Goal: Task Accomplishment & Management: Manage account settings

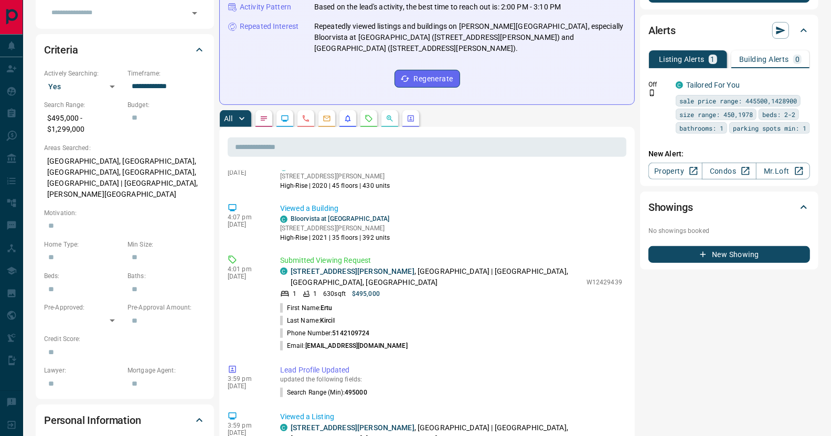
scroll to position [52, 0]
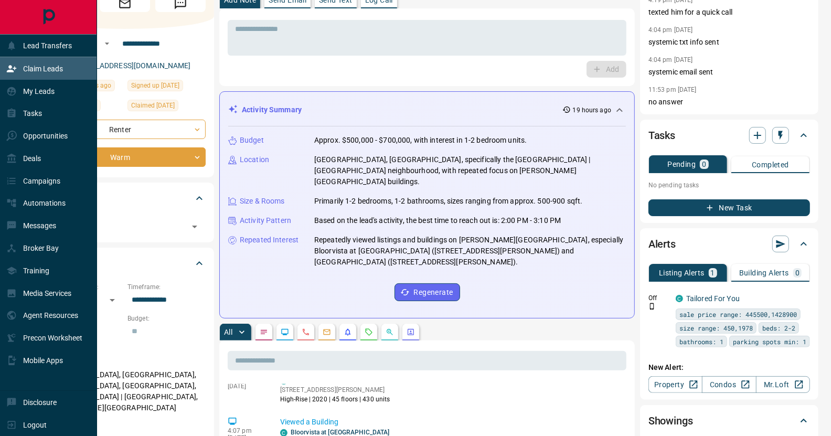
click at [13, 67] on icon at bounding box center [11, 68] width 10 height 10
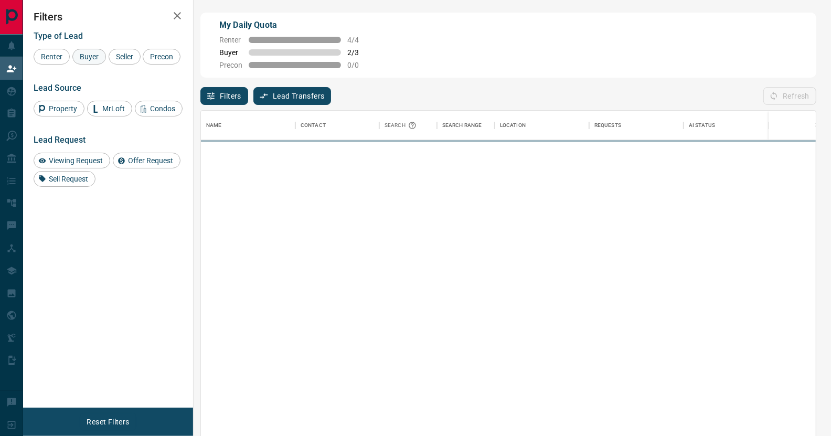
scroll to position [325, 607]
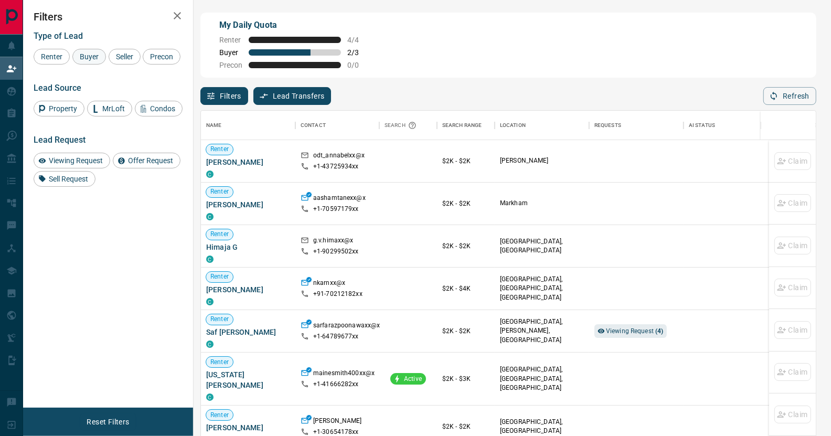
click at [93, 57] on span "Buyer" at bounding box center [89, 56] width 26 height 8
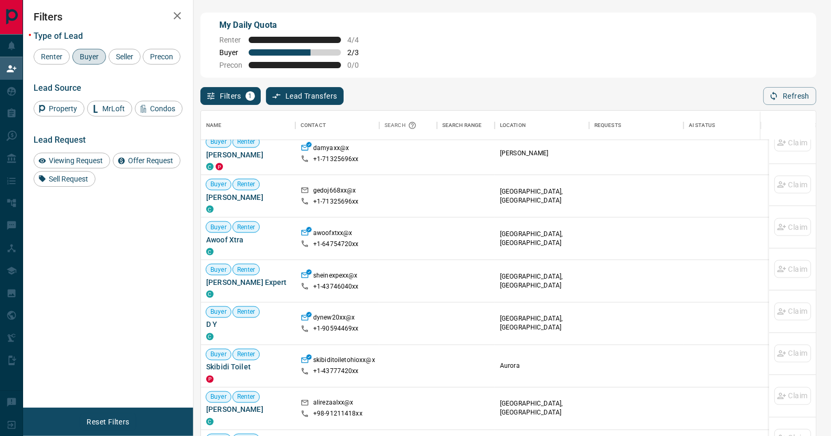
scroll to position [104, 0]
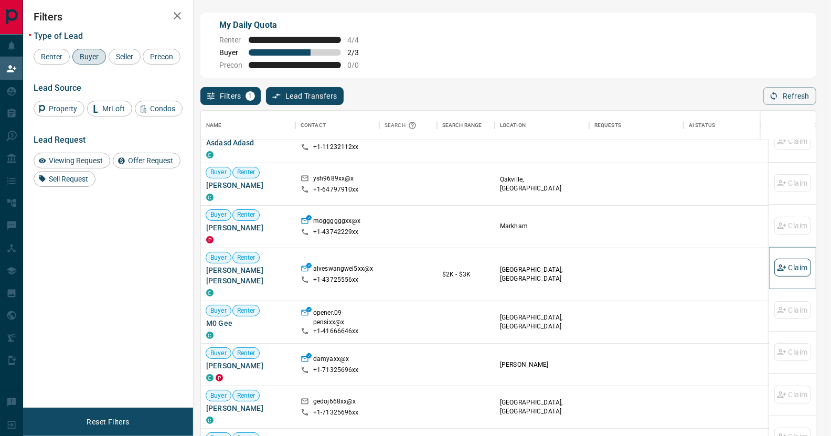
click at [788, 267] on button "Claim" at bounding box center [792, 268] width 37 height 18
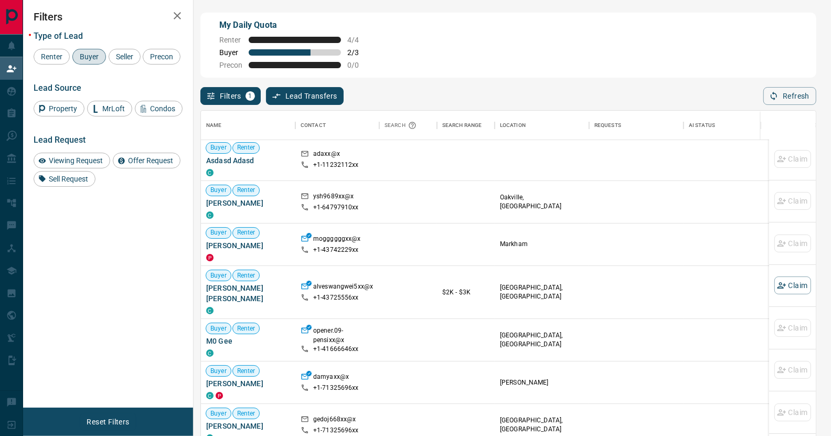
scroll to position [65, 0]
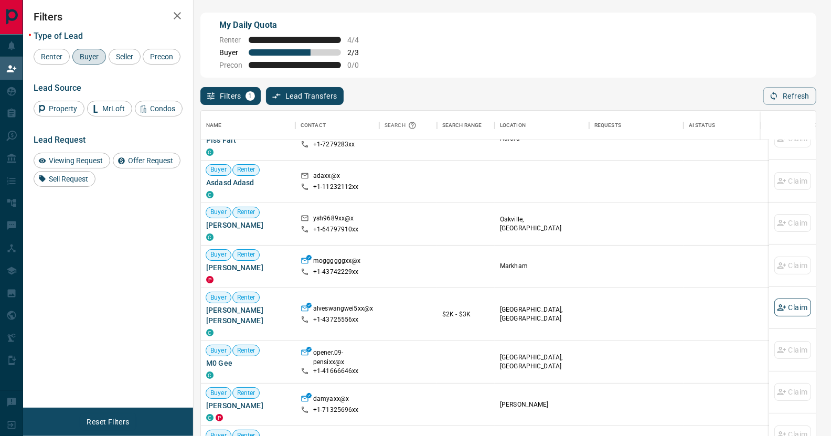
click at [778, 304] on button "Claim" at bounding box center [792, 307] width 37 height 18
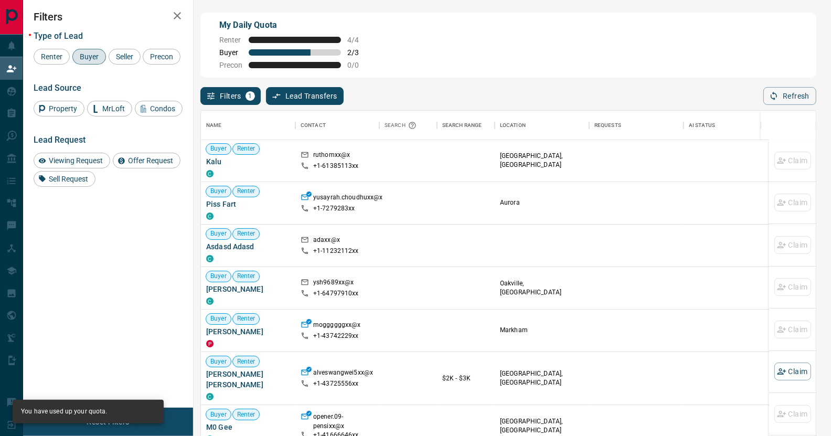
scroll to position [0, 0]
click at [799, 94] on button "Refresh" at bounding box center [789, 96] width 53 height 18
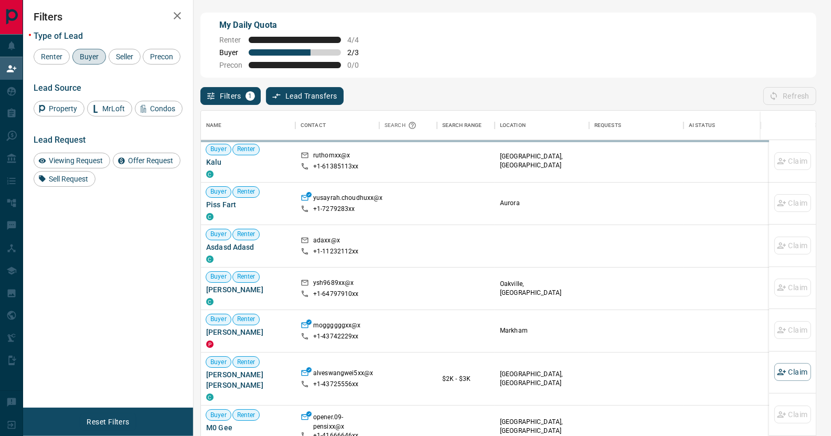
scroll to position [325, 607]
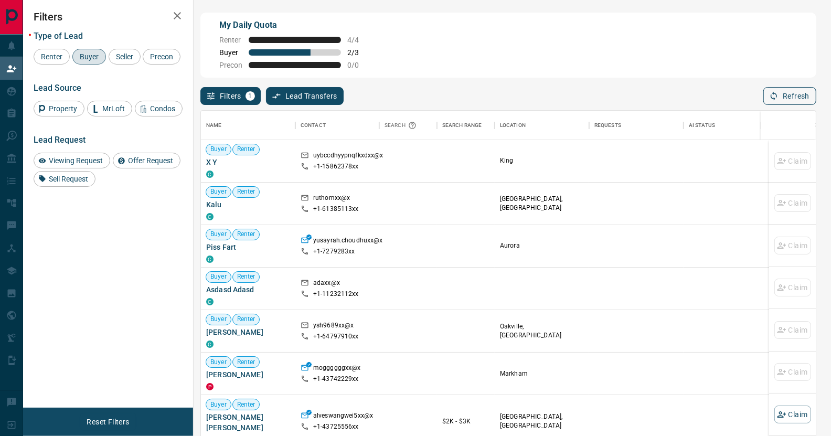
click at [779, 96] on button "Refresh" at bounding box center [789, 96] width 53 height 18
click at [800, 96] on button "Refresh" at bounding box center [789, 96] width 53 height 18
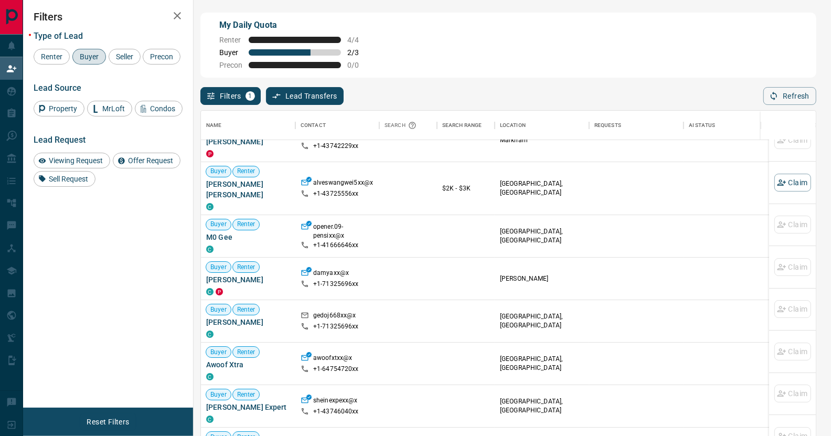
scroll to position [157, 0]
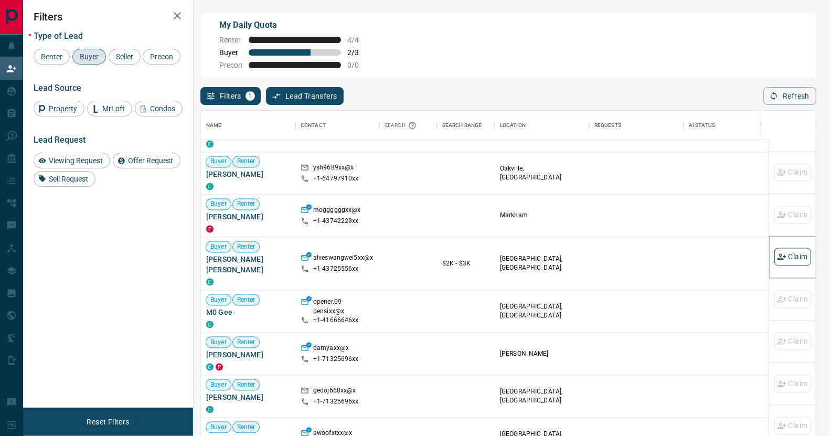
click at [780, 261] on button "Claim" at bounding box center [792, 257] width 37 height 18
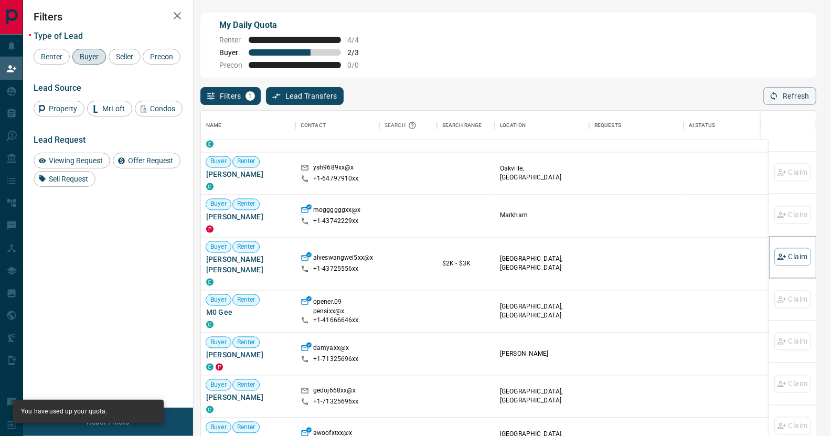
scroll to position [0, 0]
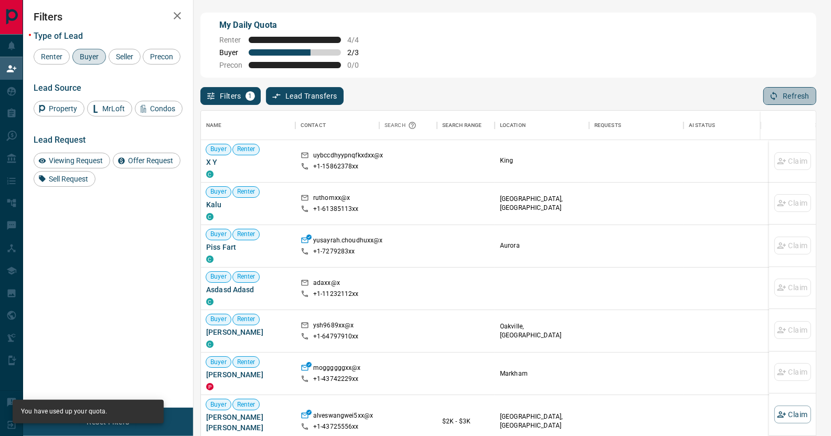
click at [784, 102] on button "Refresh" at bounding box center [789, 96] width 53 height 18
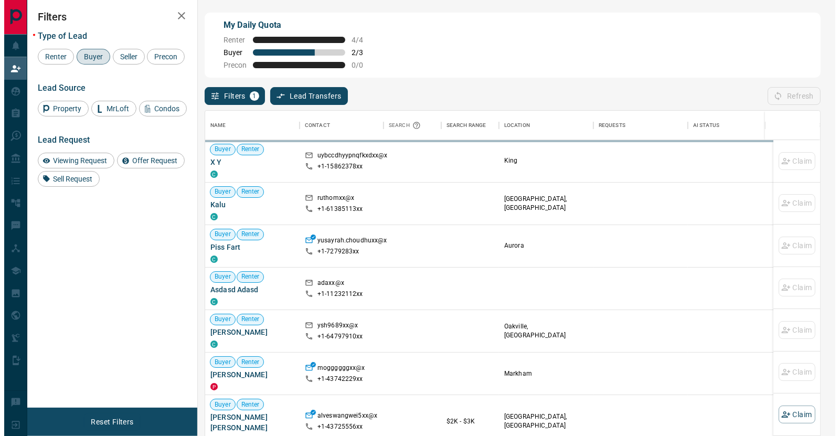
scroll to position [325, 607]
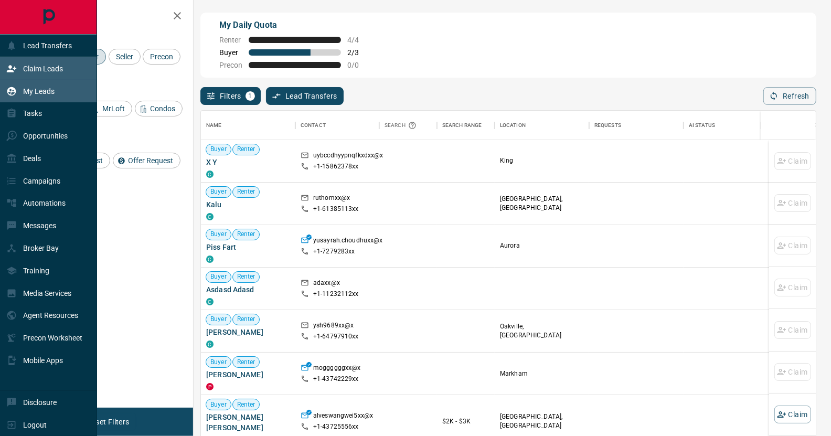
click at [30, 91] on p "My Leads" at bounding box center [38, 91] width 31 height 8
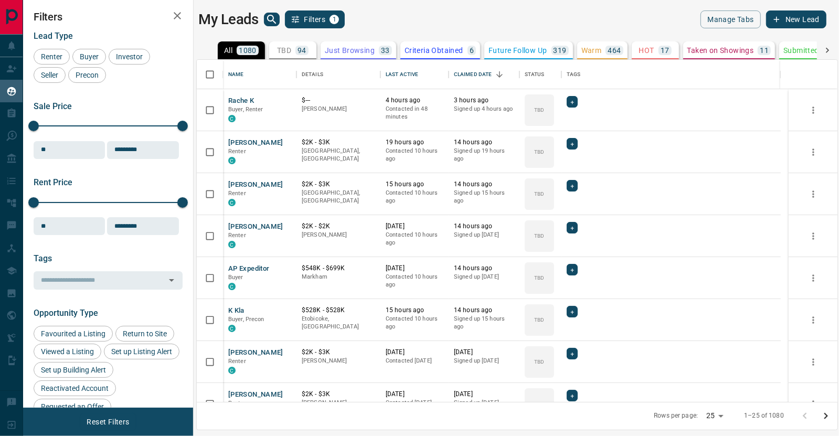
scroll to position [335, 633]
click at [269, 20] on icon "search button" at bounding box center [271, 19] width 9 height 9
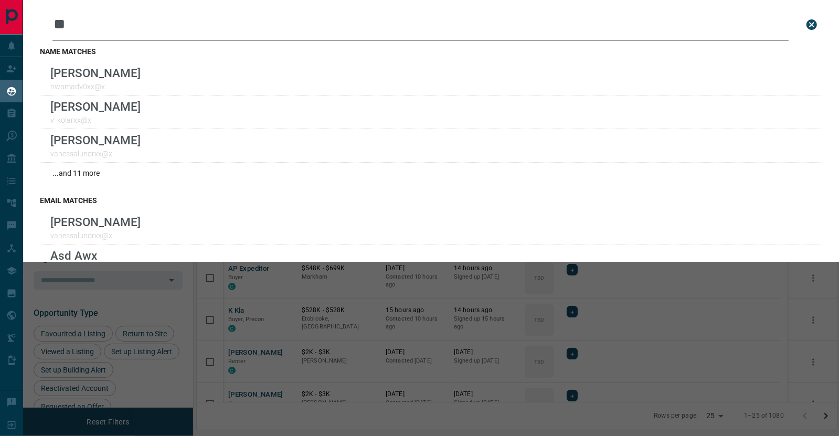
type input "*"
drag, startPoint x: 139, startPoint y: 25, endPoint x: 119, endPoint y: 25, distance: 21.0
click at [119, 25] on input "**" at bounding box center [420, 24] width 736 height 33
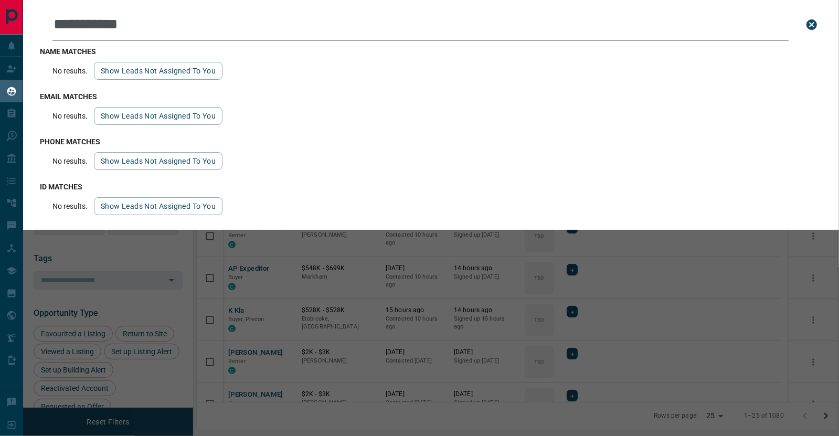
type input "**********"
click at [810, 24] on icon "close search bar" at bounding box center [811, 24] width 10 height 10
